Goal: Information Seeking & Learning: Learn about a topic

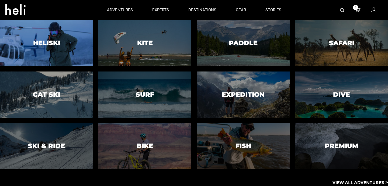
click at [45, 44] on h3 "Heliski" at bounding box center [46, 43] width 27 height 7
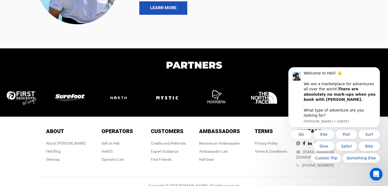
scroll to position [1164, 0]
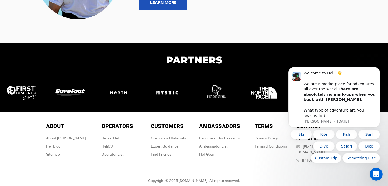
click at [111, 153] on div "Operator List" at bounding box center [118, 154] width 32 height 5
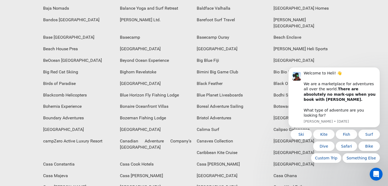
scroll to position [280, 0]
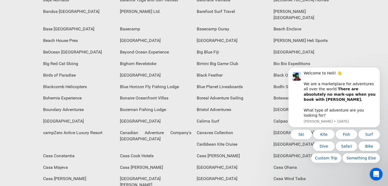
click at [194, 116] on div "Calima Surf" at bounding box center [232, 122] width 77 height 12
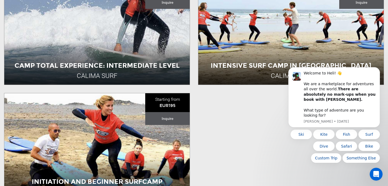
scroll to position [83, 0]
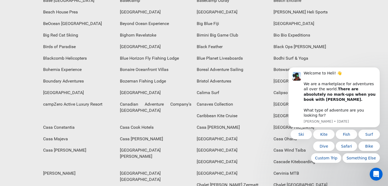
scroll to position [316, 0]
